Goal: Task Accomplishment & Management: Manage account settings

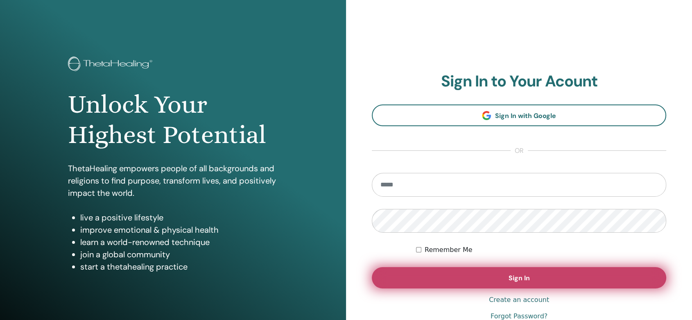
type input "**********"
click at [537, 282] on button "Sign In" at bounding box center [519, 277] width 294 height 21
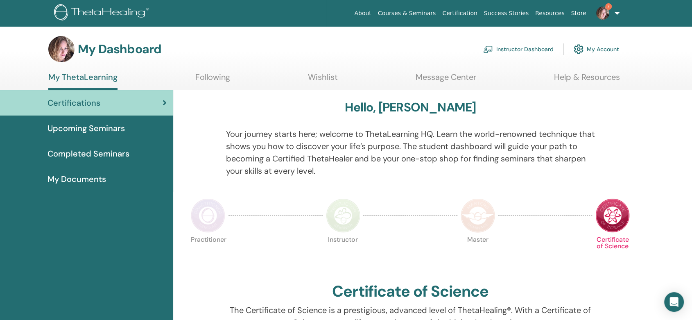
click at [527, 52] on link "Instructor Dashboard" at bounding box center [518, 49] width 70 height 18
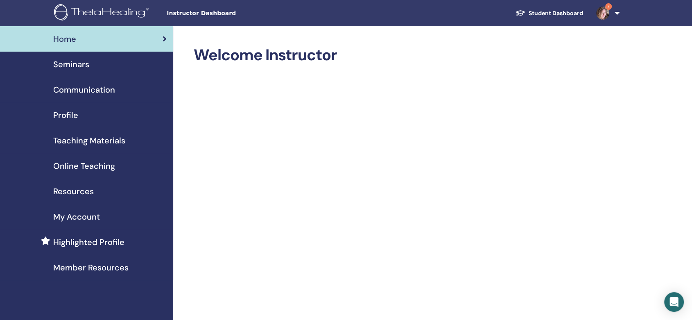
click at [67, 65] on span "Seminars" at bounding box center [71, 64] width 36 height 12
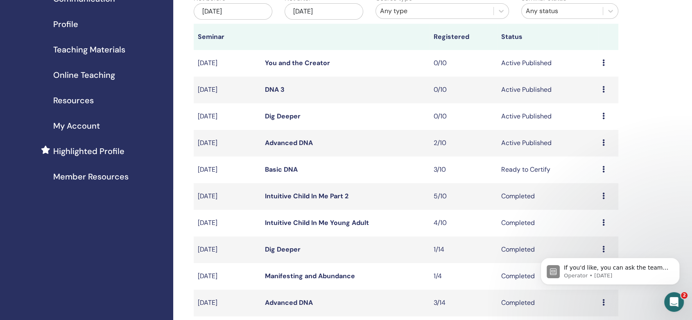
click at [603, 168] on icon at bounding box center [603, 169] width 2 height 7
click at [603, 169] on li "Preview" at bounding box center [590, 175] width 44 height 12
click at [286, 168] on link "Basic DNA" at bounding box center [281, 169] width 33 height 9
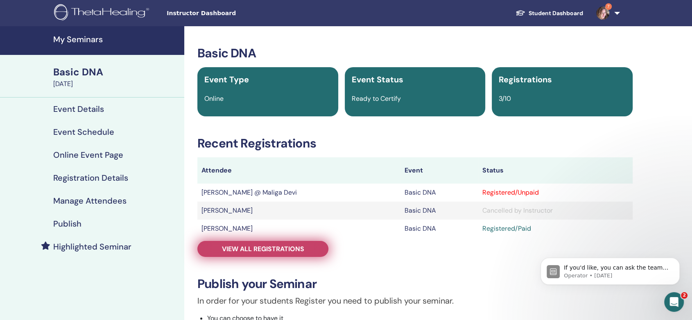
click at [281, 248] on span "View all registrations" at bounding box center [263, 248] width 82 height 9
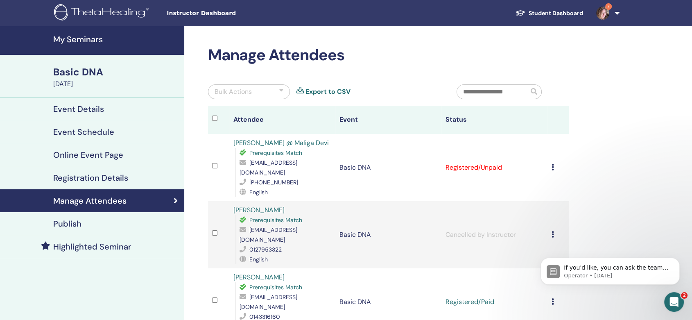
click at [553, 164] on icon at bounding box center [552, 167] width 2 height 7
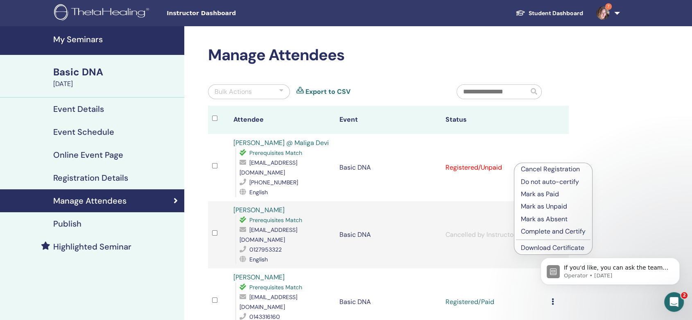
click at [542, 193] on p "Mark as Paid" at bounding box center [553, 194] width 65 height 10
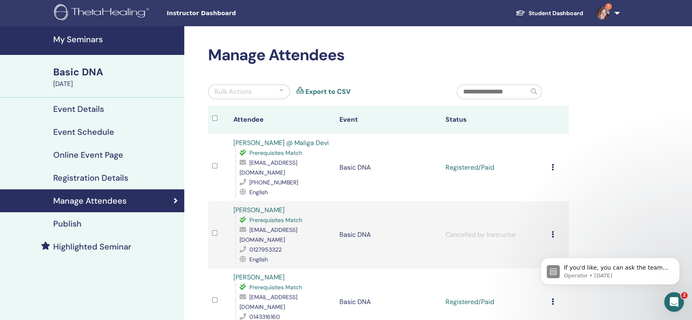
click at [551, 164] on icon at bounding box center [552, 167] width 2 height 7
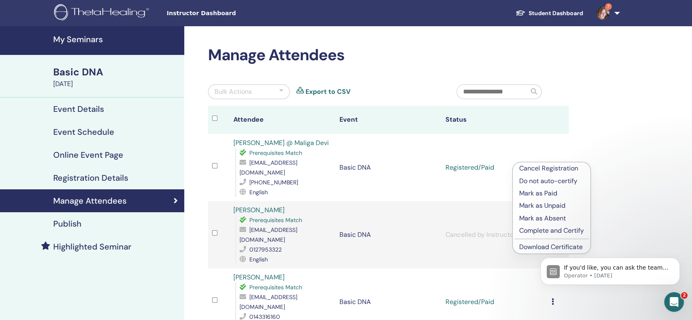
click at [540, 247] on body "If you'd like, you can ask the team for help here. Operator • 3w ago" at bounding box center [609, 268] width 157 height 51
click at [528, 243] on html "If you'd like, you can ask the team for help here. Operator • 3w ago" at bounding box center [610, 268] width 164 height 57
click at [541, 246] on body "If you'd like, you can ask the team for help here. Operator • [DATE]" at bounding box center [609, 268] width 157 height 51
click at [536, 141] on td "Registered/Paid" at bounding box center [494, 167] width 106 height 67
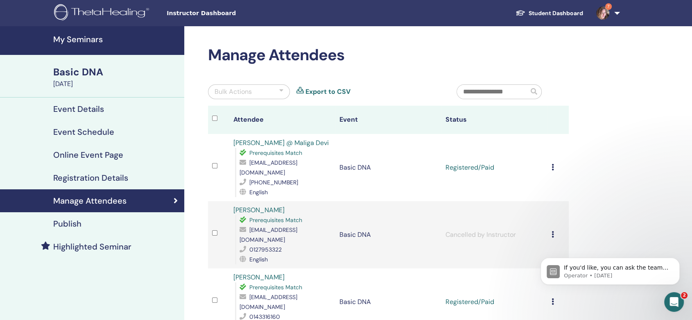
click at [553, 164] on icon at bounding box center [552, 167] width 2 height 7
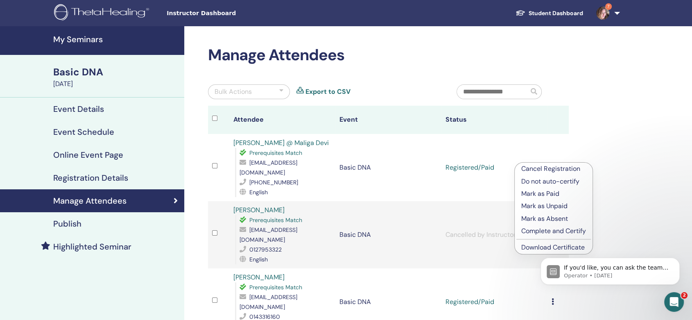
click at [543, 244] on div "If you'd like, you can ask the team for help here. Operator • [DATE]" at bounding box center [609, 233] width 151 height 102
click at [546, 231] on p "Complete and Certify" at bounding box center [553, 231] width 65 height 10
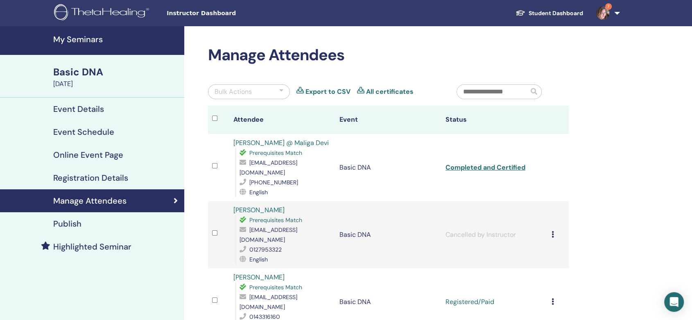
click at [554, 297] on div "Cancel Registration Do not auto-certify Mark as Paid Mark as Unpaid Mark as Abs…" at bounding box center [557, 302] width 13 height 10
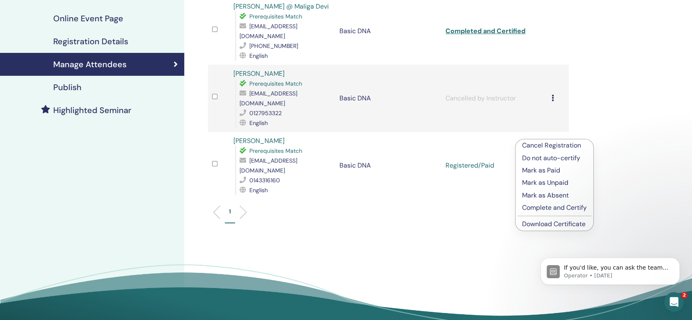
click at [550, 206] on div "If you'd like, you can ask the team for help here. Operator • [DATE]" at bounding box center [609, 233] width 151 height 102
click at [537, 205] on p "Complete and Certify" at bounding box center [554, 208] width 65 height 10
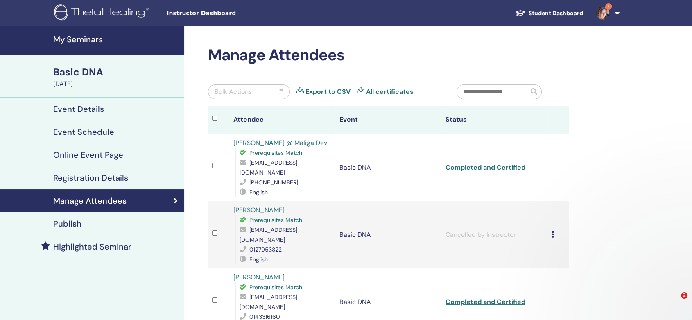
click at [462, 163] on link "Completed and Certified" at bounding box center [485, 167] width 80 height 9
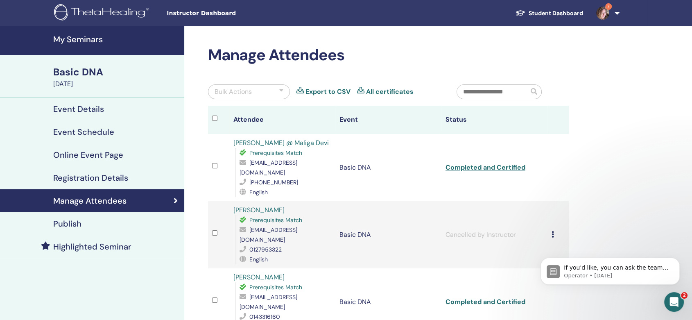
click at [479, 297] on link "Completed and Certified" at bounding box center [485, 301] width 80 height 9
click at [75, 38] on h4 "My Seminars" at bounding box center [116, 39] width 126 height 10
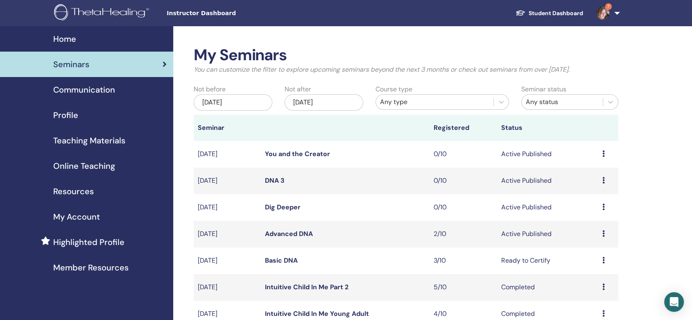
click at [295, 235] on link "Advanced DNA" at bounding box center [289, 233] width 48 height 9
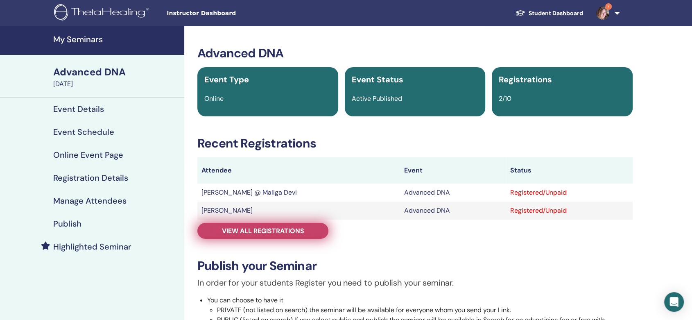
click at [289, 232] on span "View all registrations" at bounding box center [263, 230] width 82 height 9
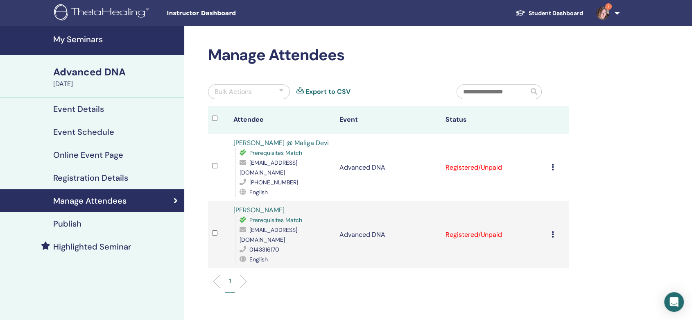
click at [551, 164] on icon at bounding box center [552, 167] width 2 height 7
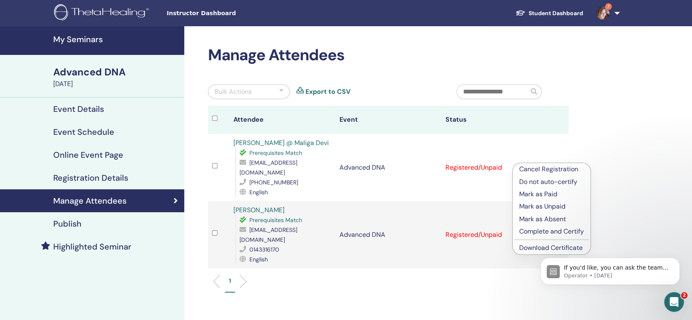
click at [540, 248] on div "If you'd like, you can ask the team for help here. Operator • 3w ago" at bounding box center [609, 233] width 151 height 102
click at [606, 131] on div "Manage Attendees Bulk Actions Export to CSV Attendee Event Status Wong Kwi Foon…" at bounding box center [414, 220] width 461 height 389
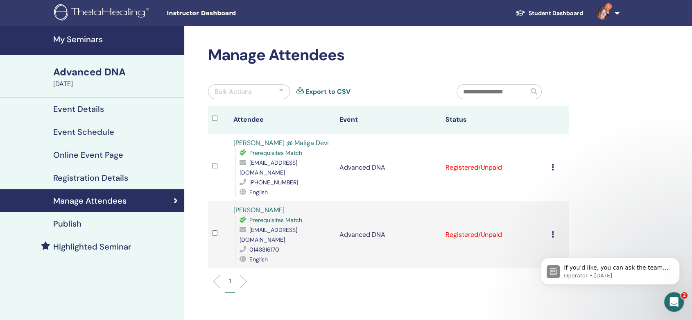
click at [602, 12] on img at bounding box center [602, 13] width 13 height 13
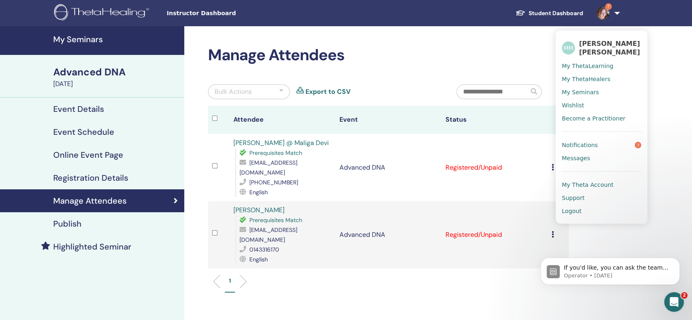
click at [576, 147] on span "Notifications" at bounding box center [579, 144] width 36 height 7
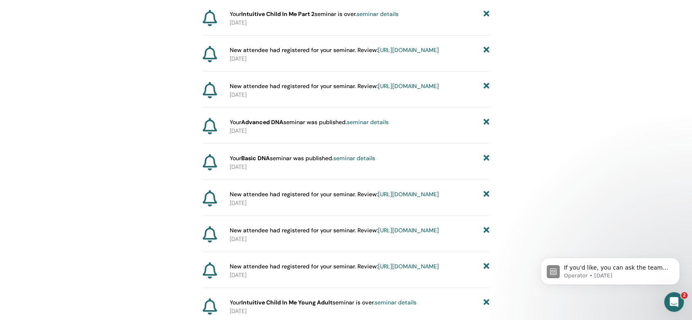
scroll to position [429, 0]
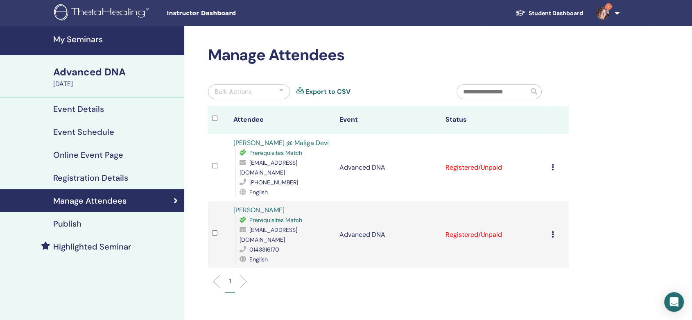
click at [77, 39] on h4 "My Seminars" at bounding box center [116, 39] width 126 height 10
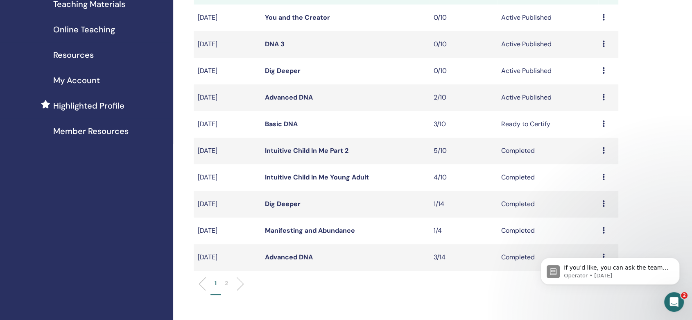
click at [603, 124] on icon at bounding box center [603, 123] width 2 height 7
click at [603, 124] on li "Preview" at bounding box center [590, 130] width 44 height 12
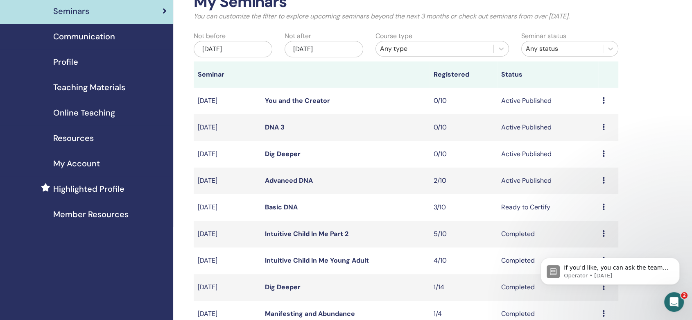
scroll to position [45, 0]
